Goal: Task Accomplishment & Management: Use online tool/utility

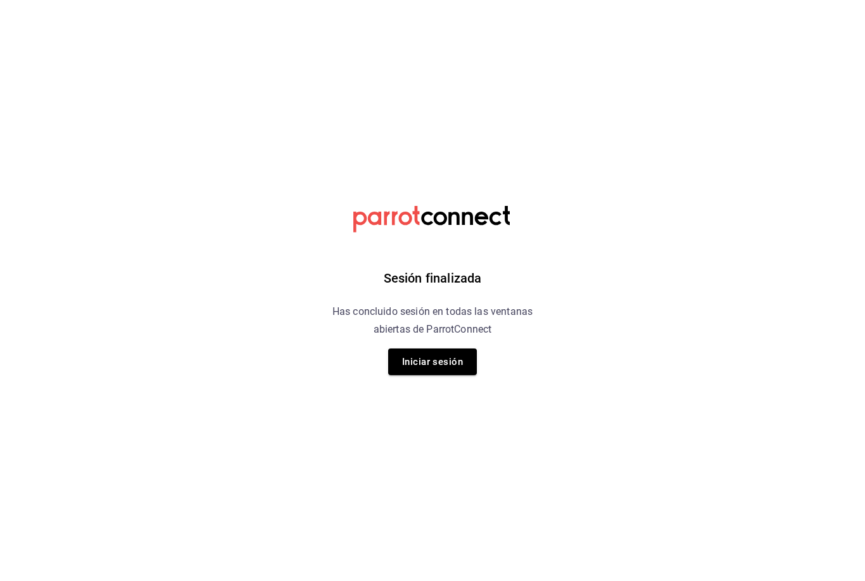
click at [449, 341] on div "Sesión finalizada Has concluido sesión en todas las ventanas abiertas de Parrot…" at bounding box center [433, 290] width 320 height 581
click at [449, 361] on button "Iniciar sesión" at bounding box center [432, 361] width 89 height 27
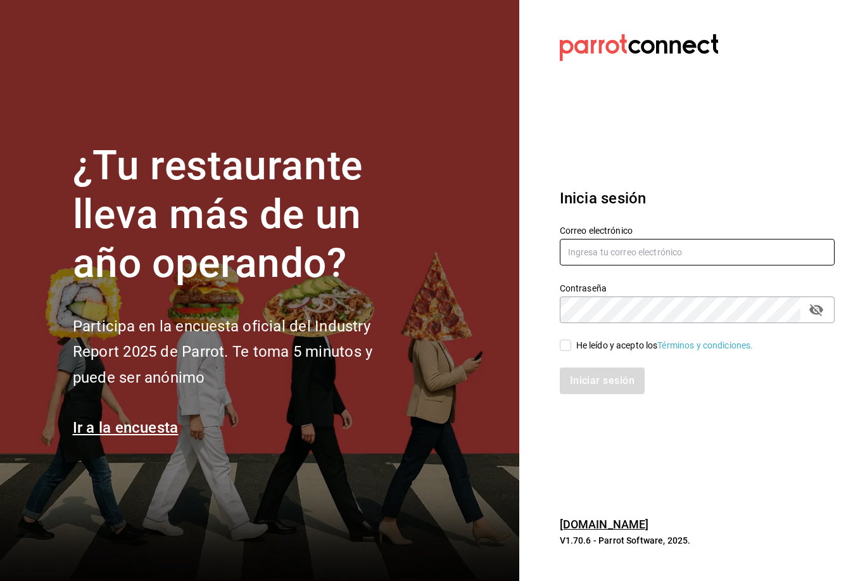
click at [626, 265] on input "text" at bounding box center [697, 252] width 275 height 27
type input "Web@hotelespuntomx.com"
click at [569, 352] on div "He leído y acepto los Términos y condiciones." at bounding box center [690, 337] width 290 height 29
click at [573, 352] on span "He leído y acepto los Términos y condiciones." at bounding box center [662, 345] width 182 height 13
click at [571, 351] on input "He leído y acepto los Términos y condiciones." at bounding box center [565, 344] width 11 height 11
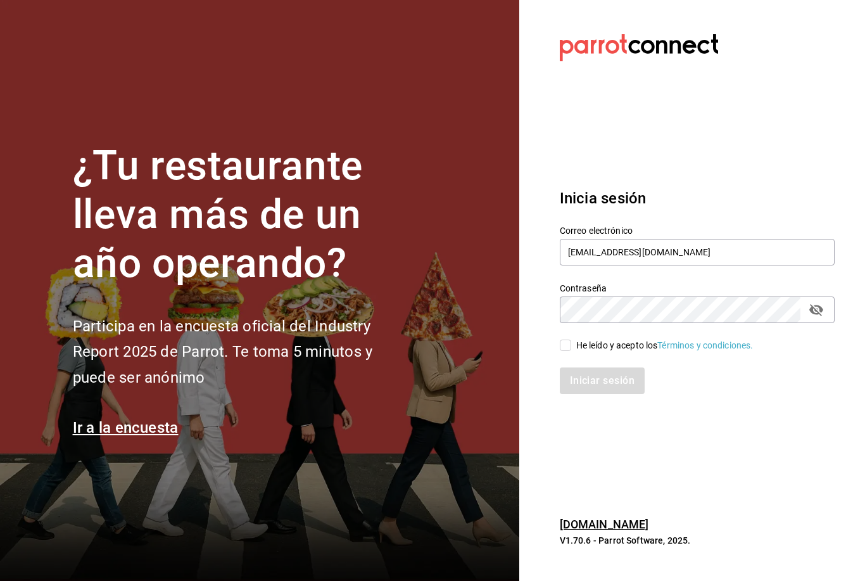
checkbox input "true"
click at [595, 394] on button "Iniciar sesión" at bounding box center [603, 380] width 86 height 27
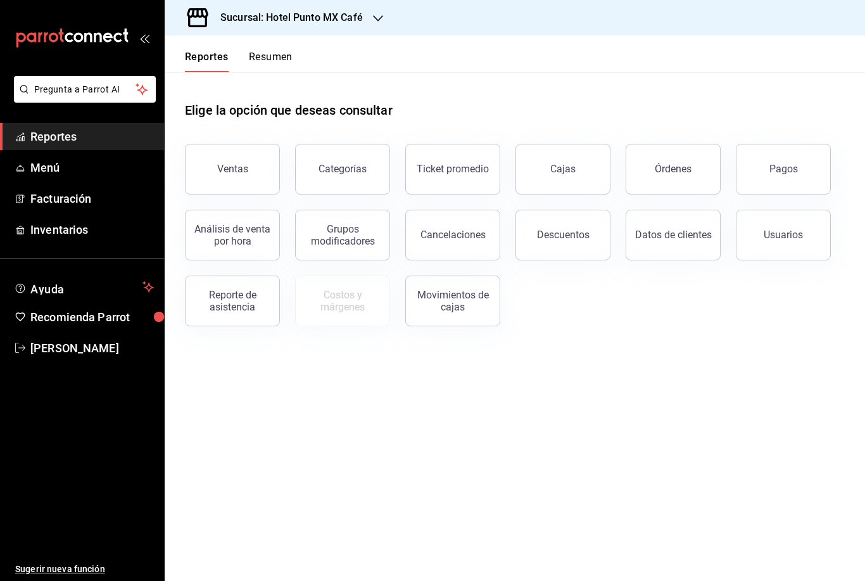
click at [354, 30] on div "Sucursal: Hotel Punto MX Café" at bounding box center [281, 17] width 213 height 35
click at [291, 83] on div "Hotel Punto Mx" at bounding box center [260, 83] width 170 height 13
click at [218, 169] on div "Ventas" at bounding box center [232, 169] width 31 height 12
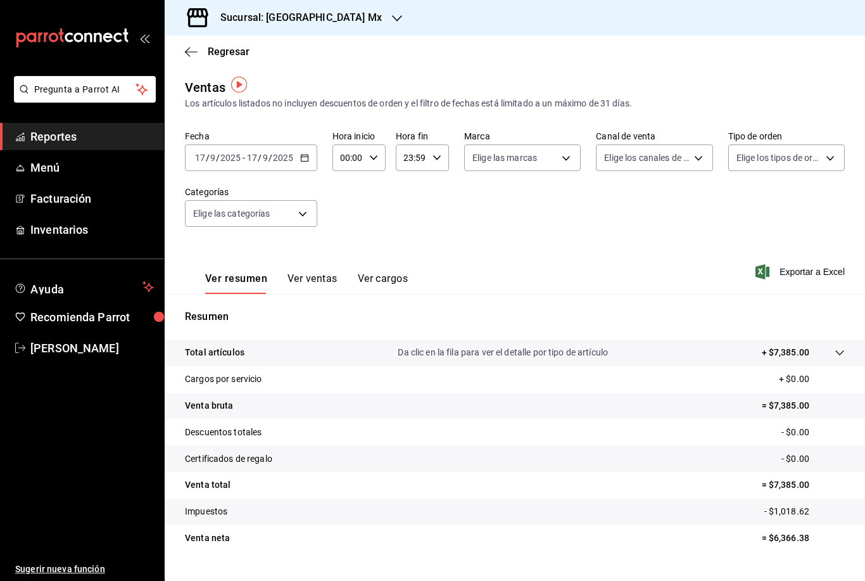
scroll to position [41, 0]
